Goal: Find specific page/section: Find specific page/section

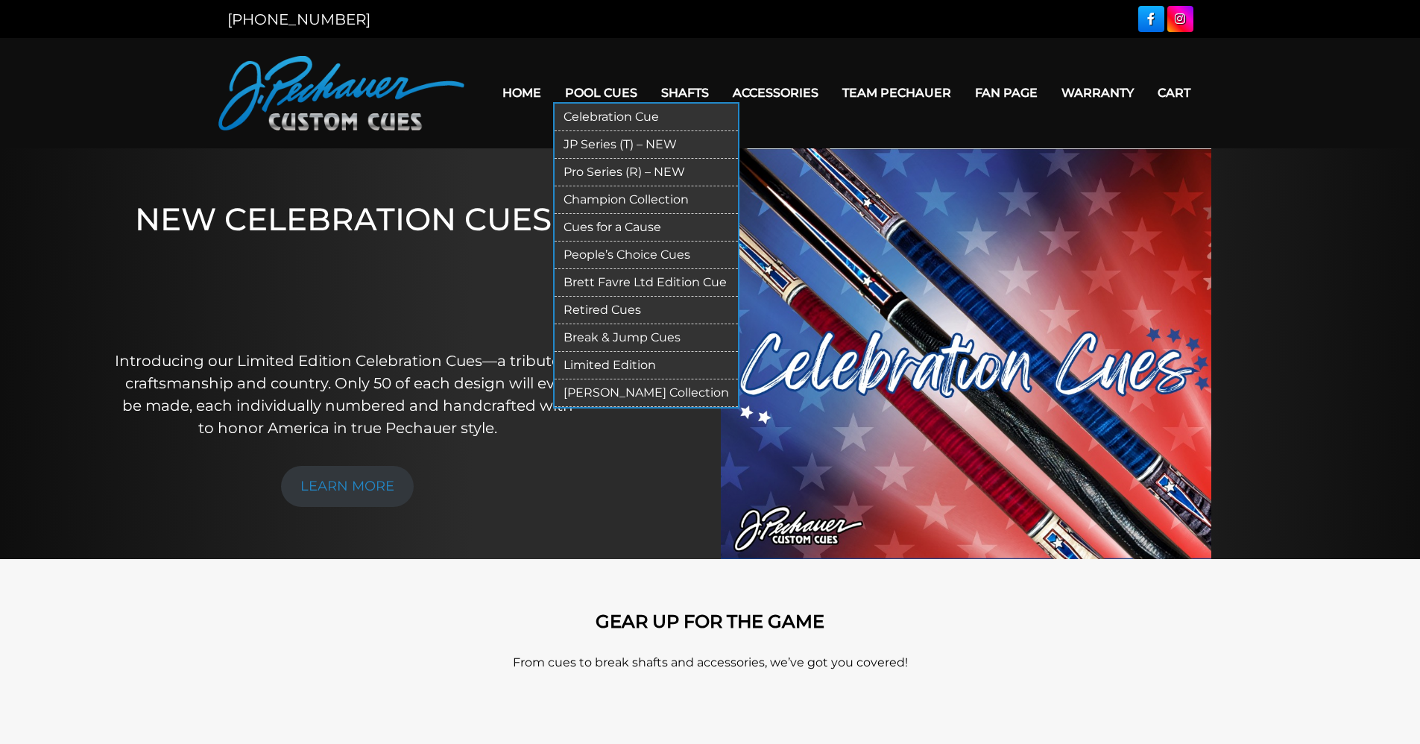
click at [583, 92] on link "Pool Cues" at bounding box center [601, 93] width 96 height 38
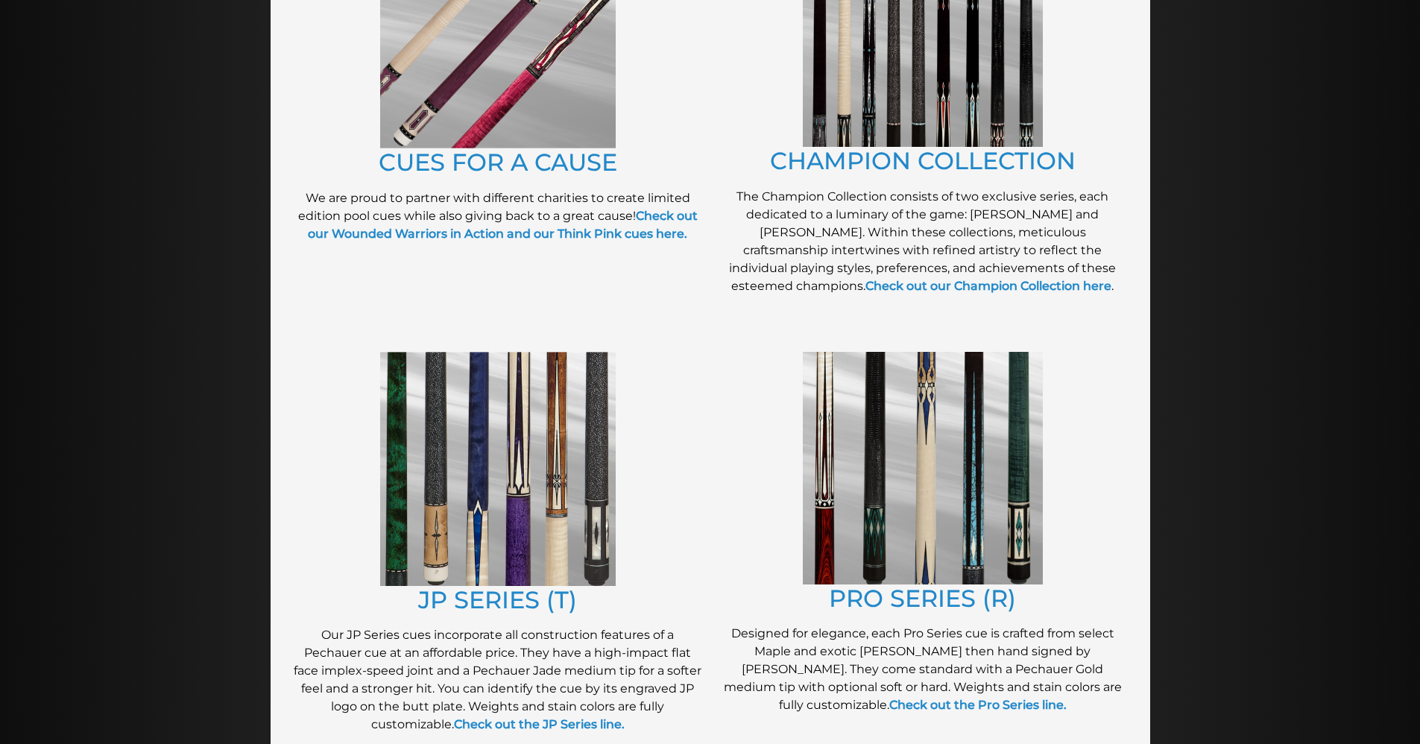
scroll to position [466, 0]
click at [534, 516] on img at bounding box center [497, 468] width 235 height 234
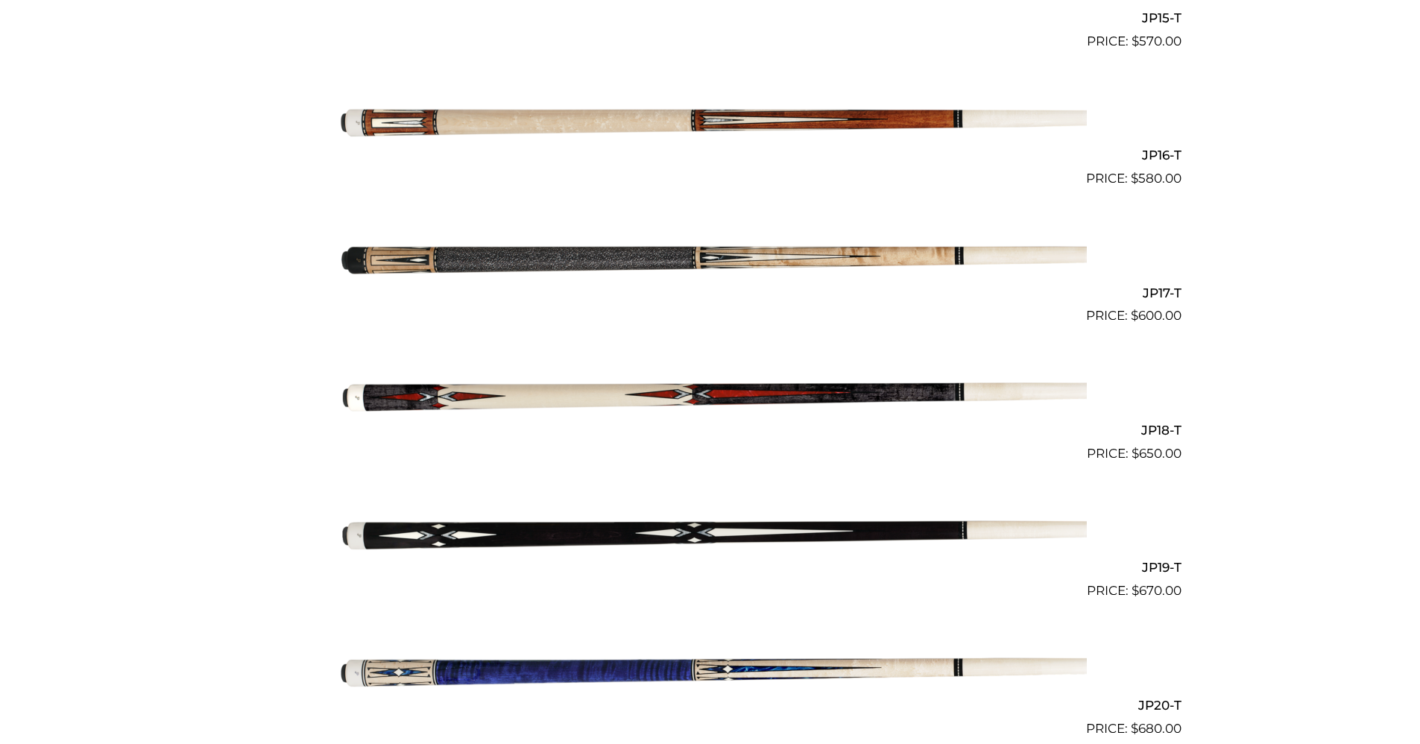
scroll to position [2494, 0]
